Goal: Check status

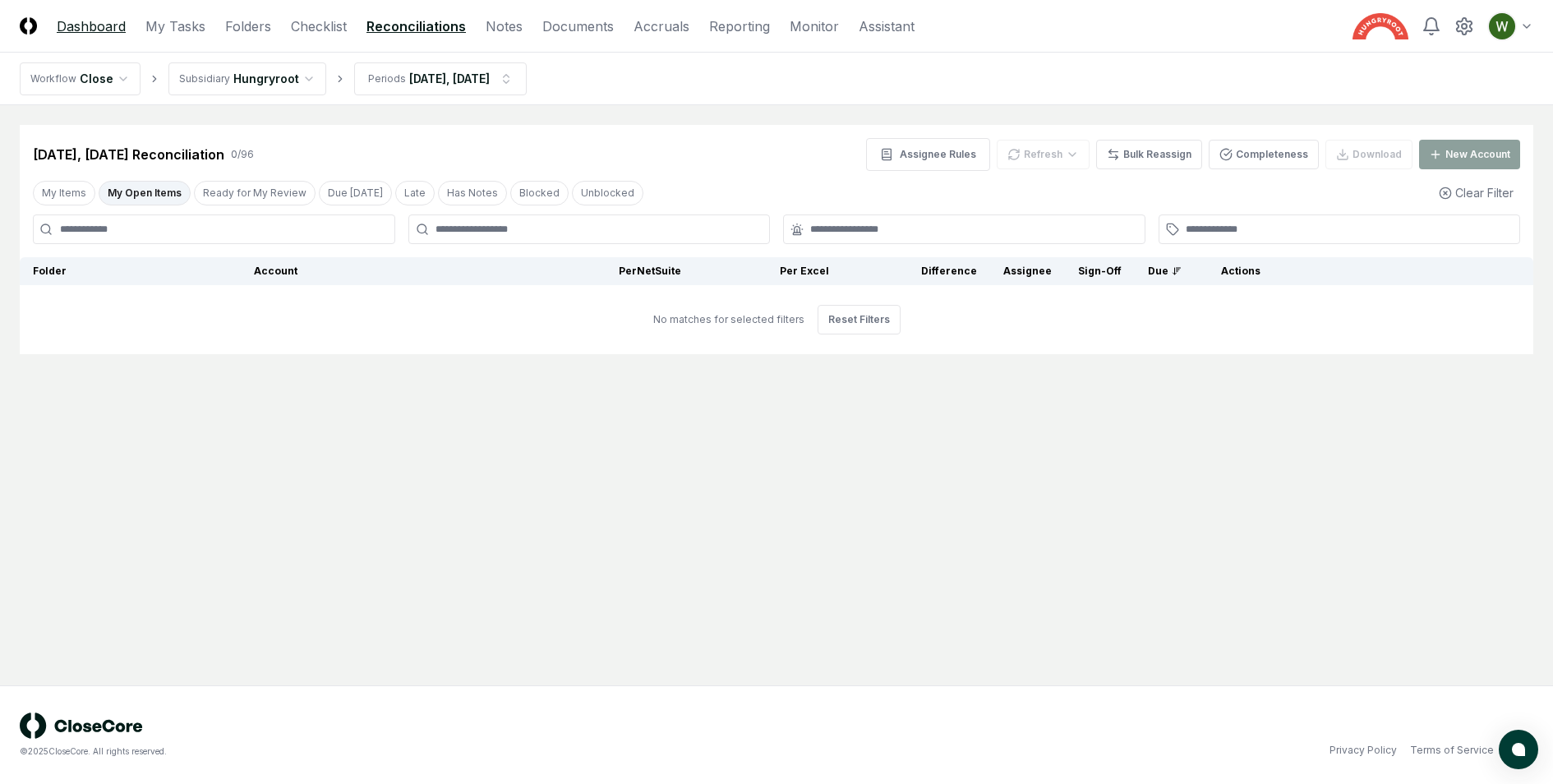
click at [101, 23] on link "Dashboard" at bounding box center [90, 26] width 69 height 20
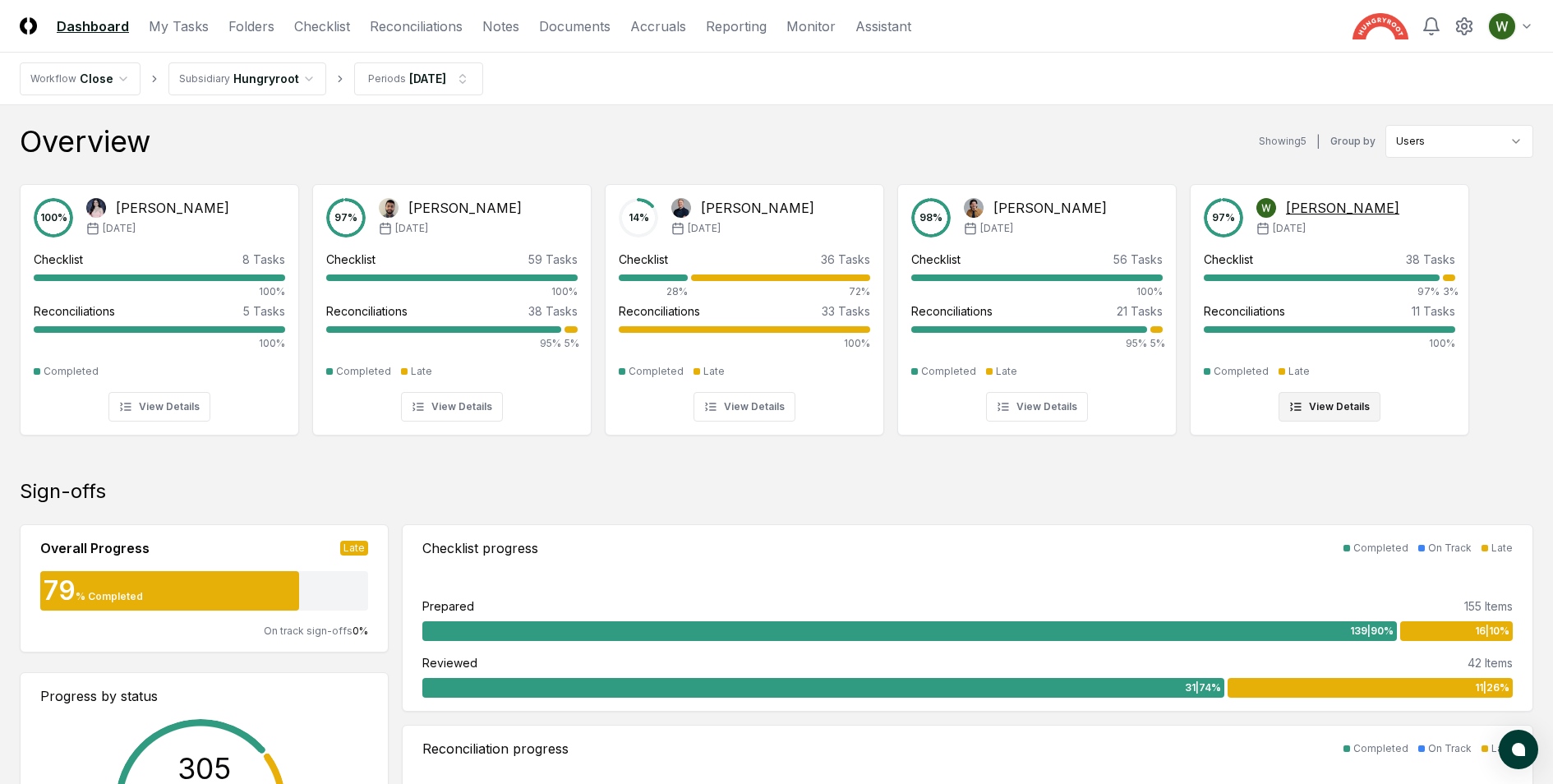
click at [1264, 240] on div "97 % [PERSON_NAME] [DATE] Checklist 38 Tasks 97% 3% Reconciliations 11 Tasks 10…" at bounding box center [1330, 309] width 252 height 223
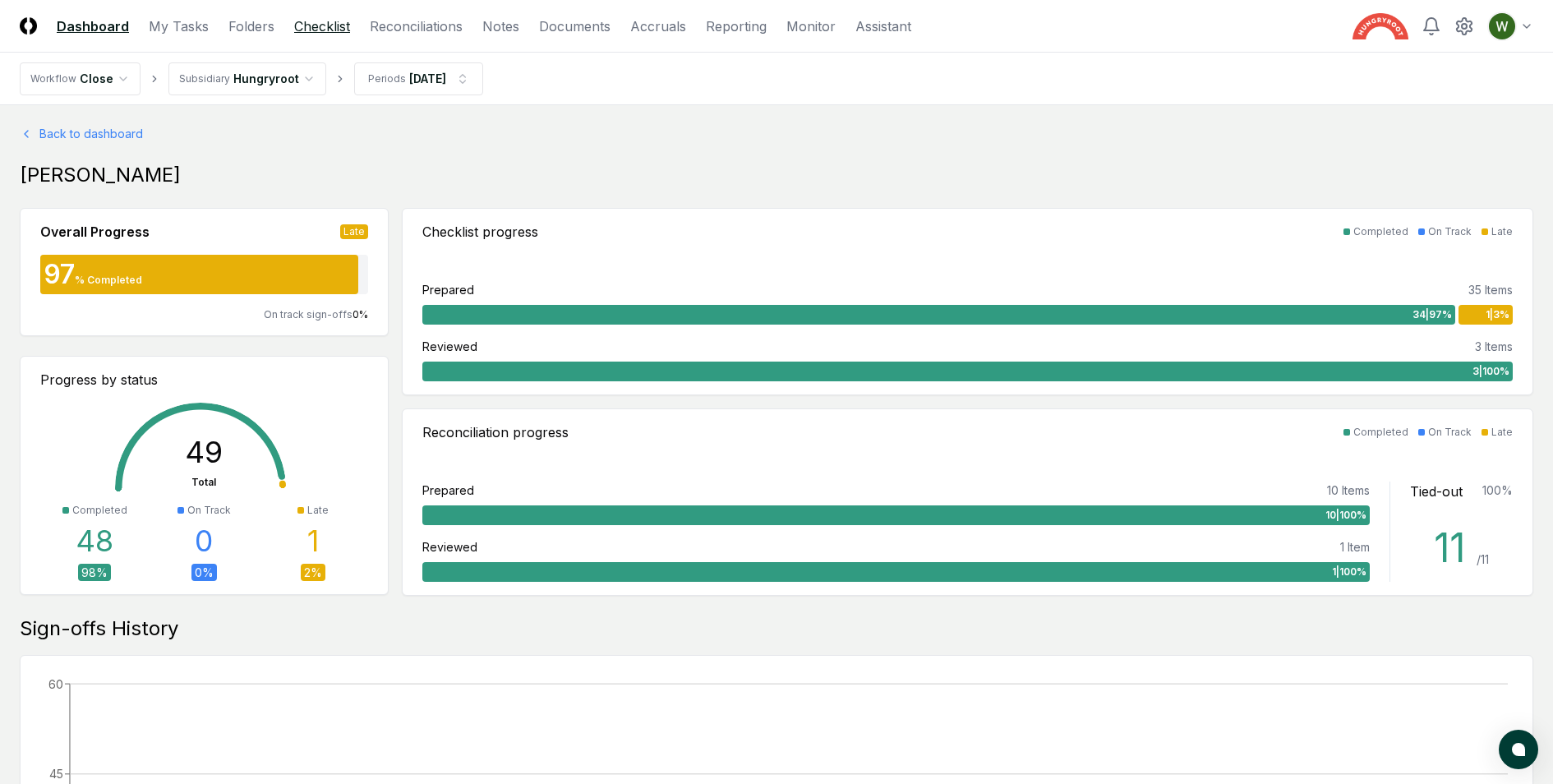
click at [325, 25] on link "Checklist" at bounding box center [322, 26] width 56 height 20
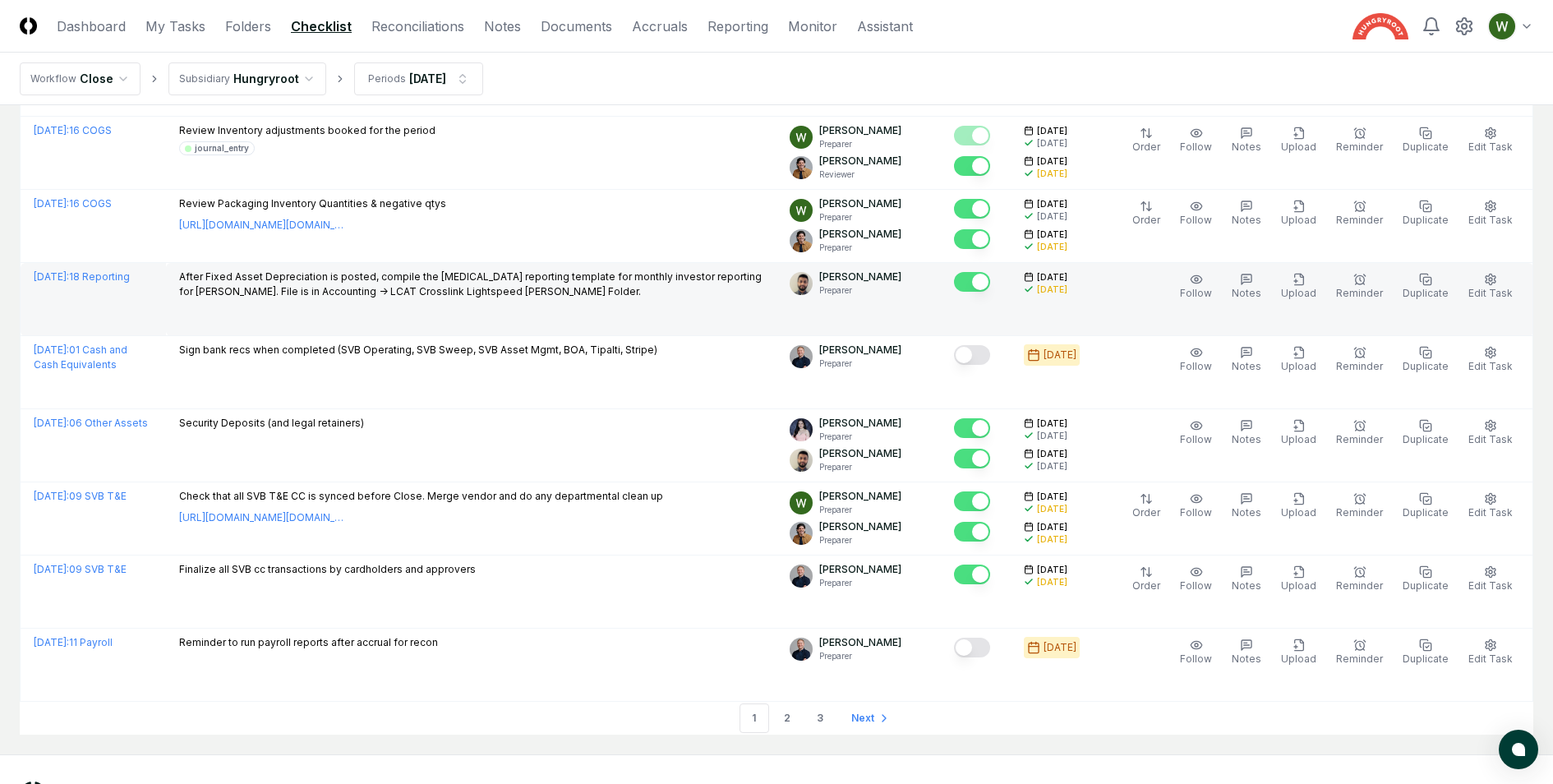
scroll to position [3426, 0]
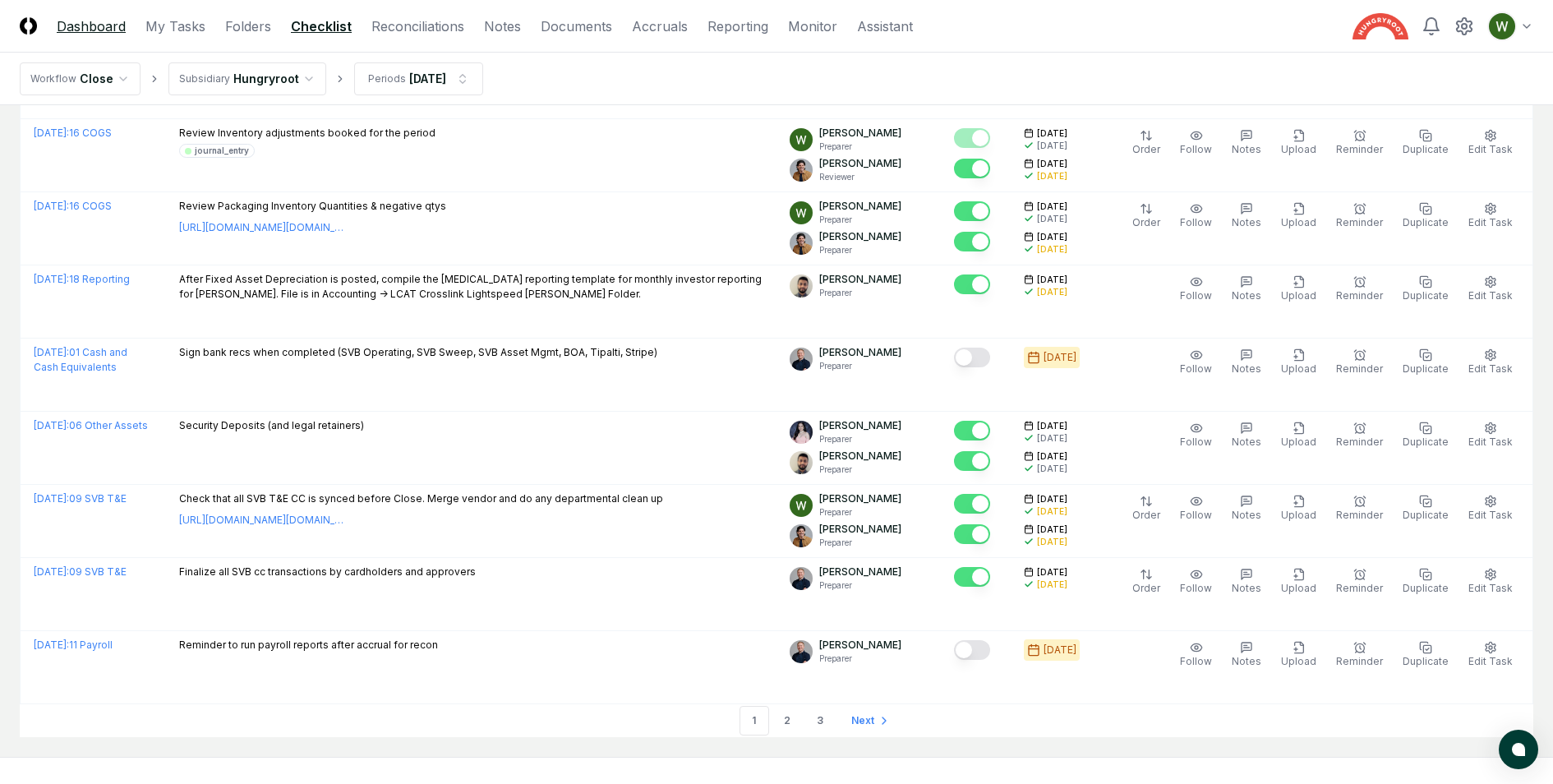
click at [109, 28] on link "Dashboard" at bounding box center [90, 26] width 69 height 20
